Goal: Information Seeking & Learning: Learn about a topic

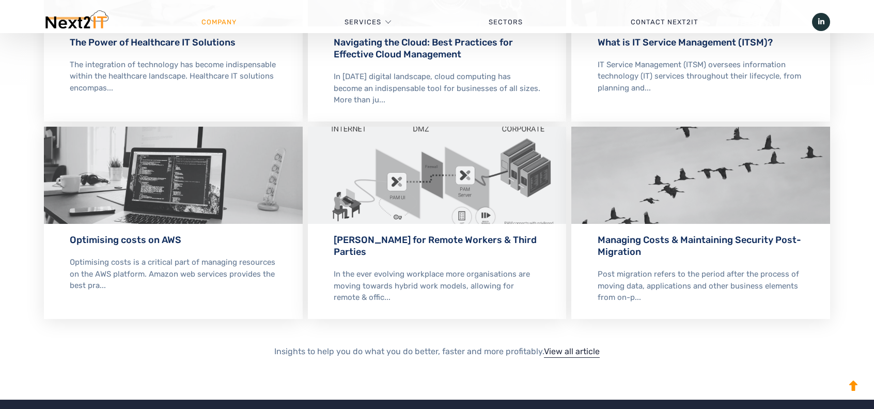
scroll to position [1635, 0]
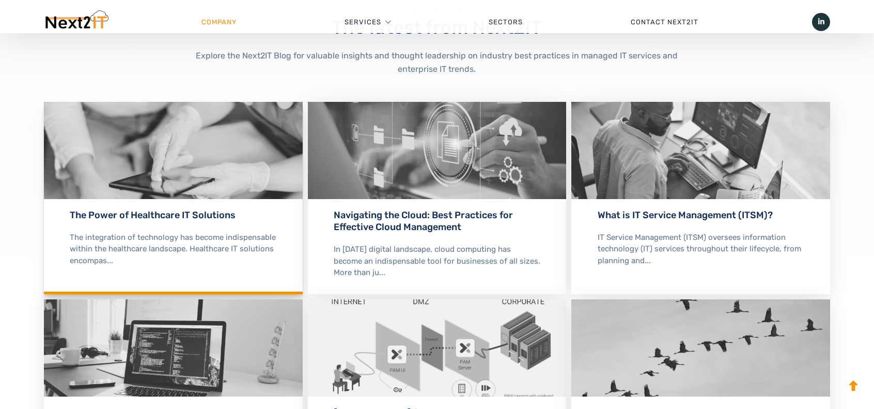
click at [182, 245] on div "The integration of technology has become indispensable within the healthcare la…" at bounding box center [173, 248] width 207 height 35
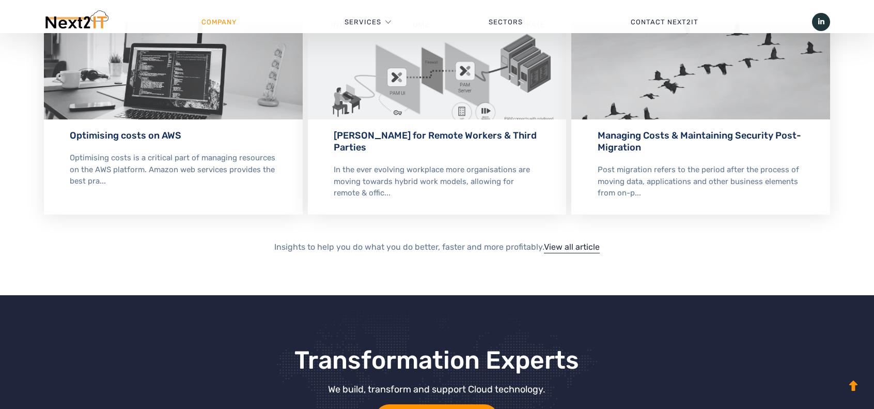
scroll to position [2064, 0]
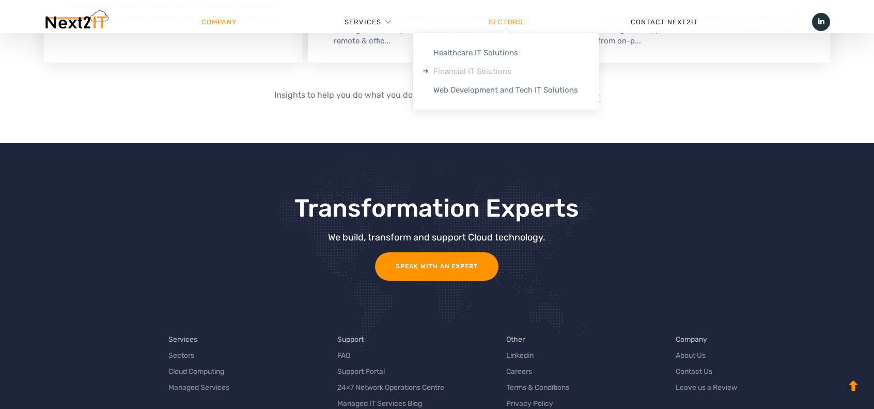
click at [488, 73] on link "Financial IT Solutions" at bounding box center [506, 71] width 186 height 19
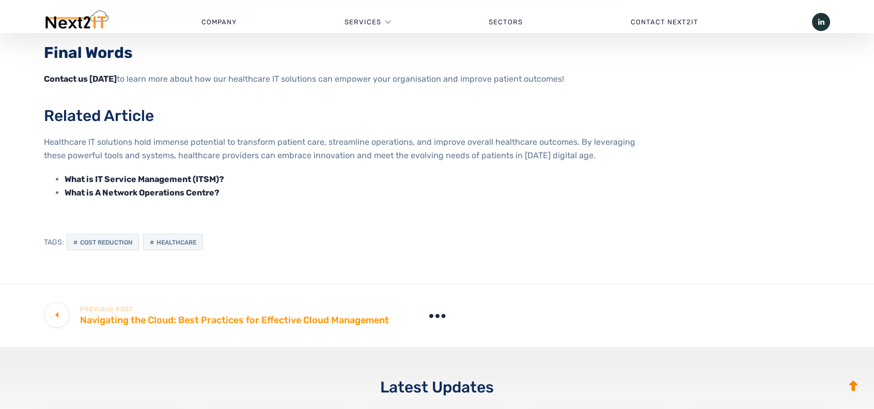
scroll to position [1291, 0]
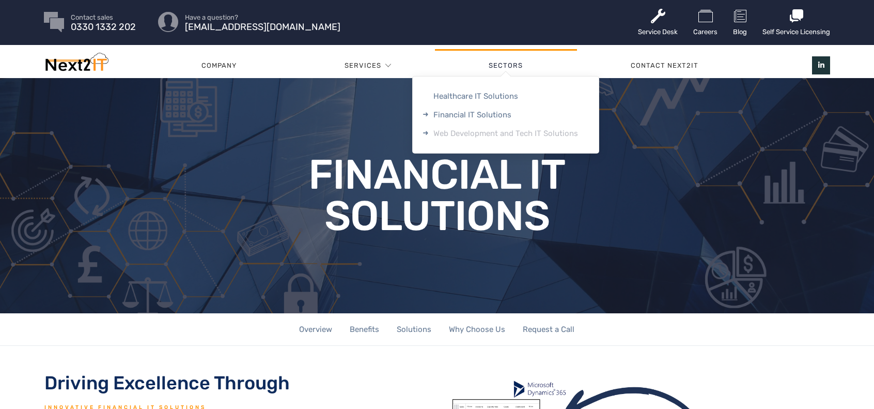
click at [477, 138] on link "Web Development and Tech IT Solutions" at bounding box center [506, 133] width 186 height 19
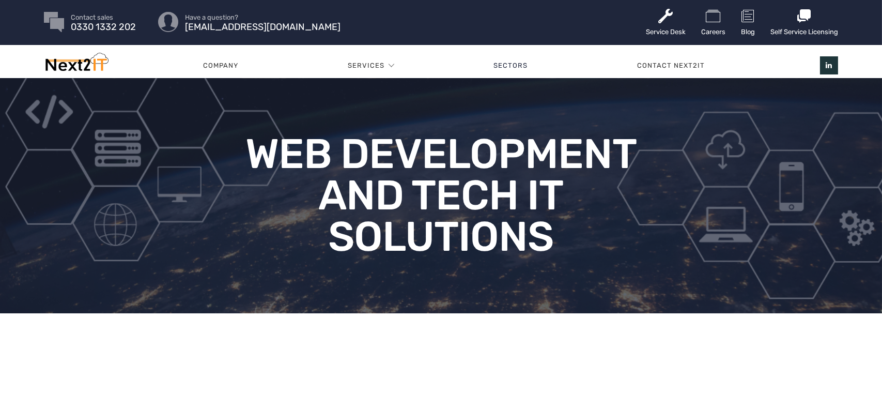
click at [286, 216] on h1 "Web Development and Tech IT Solutions" at bounding box center [440, 195] width 397 height 124
